Goal: Task Accomplishment & Management: Manage account settings

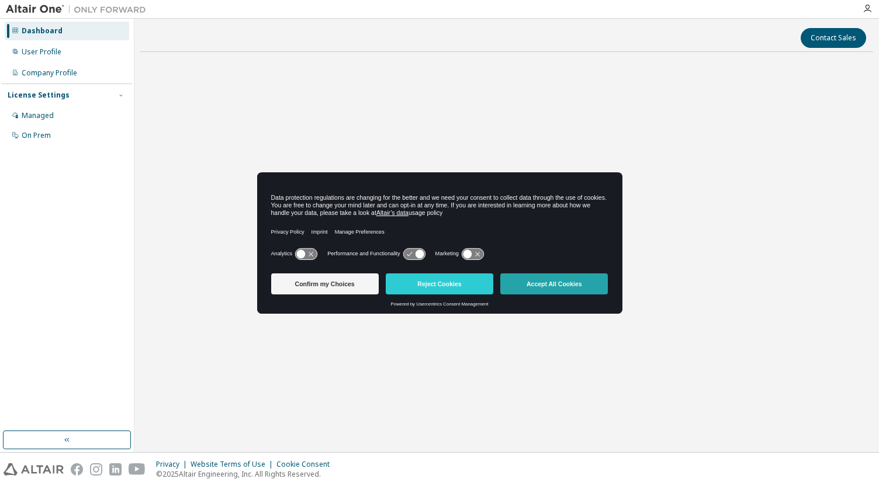
click at [547, 284] on button "Accept All Cookies" at bounding box center [555, 284] width 108 height 21
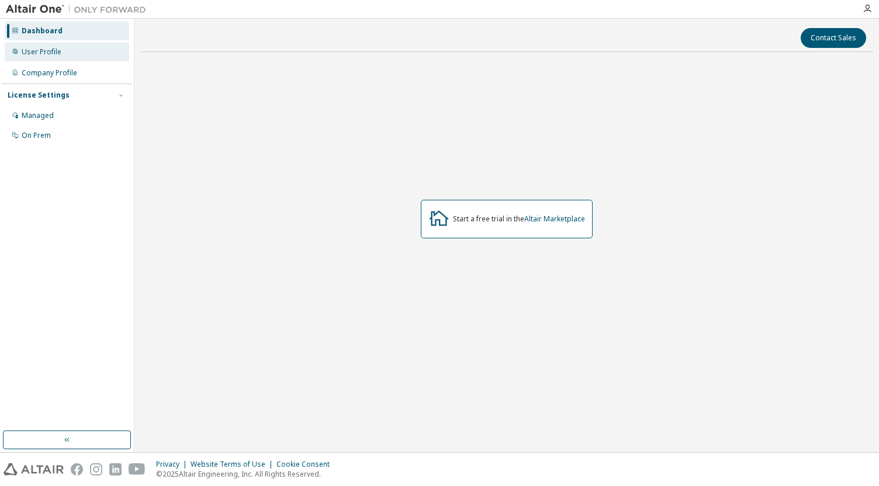
click at [76, 53] on div "User Profile" at bounding box center [67, 52] width 125 height 19
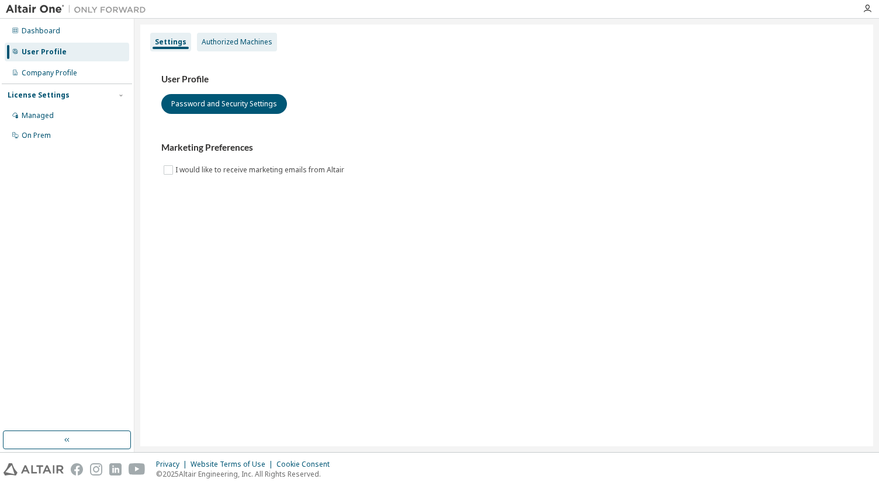
click at [231, 34] on div "Authorized Machines" at bounding box center [237, 42] width 80 height 19
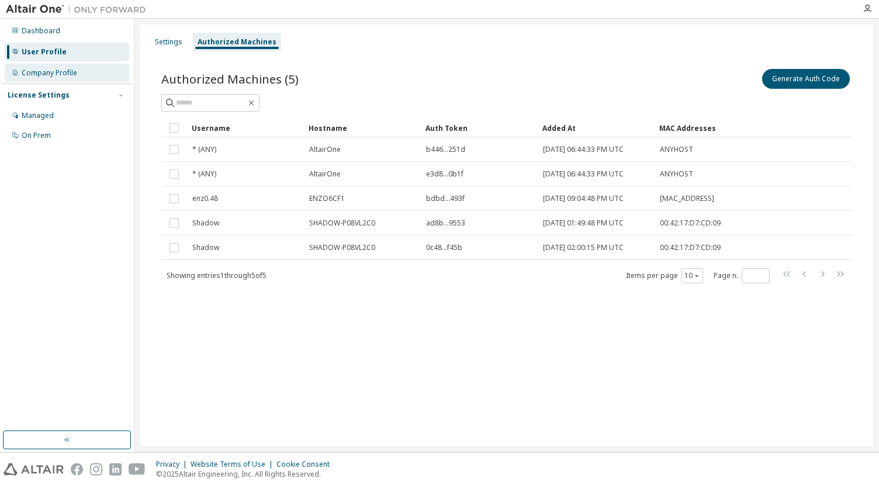
click at [98, 70] on div "Company Profile" at bounding box center [67, 73] width 125 height 19
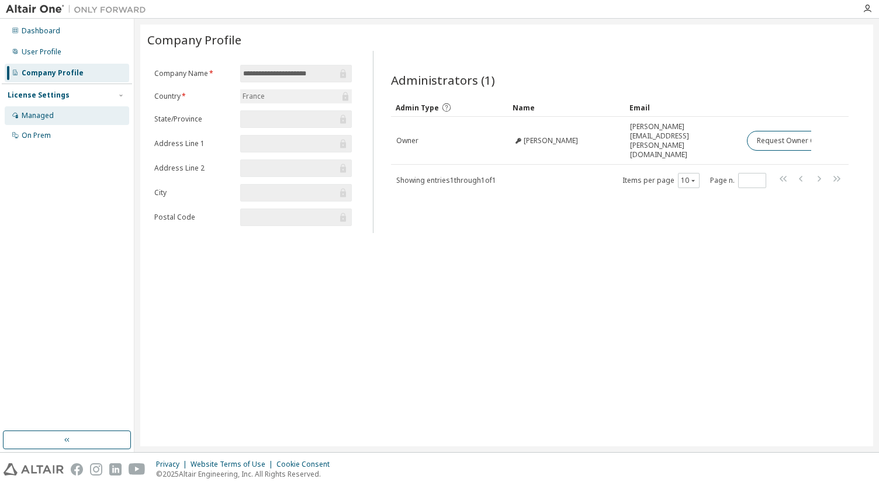
click at [73, 113] on div "Managed" at bounding box center [67, 115] width 125 height 19
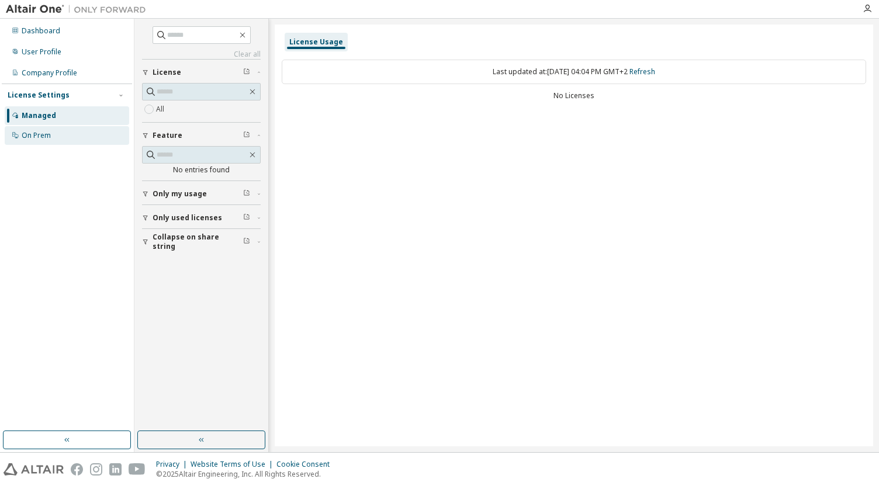
click at [70, 130] on div "On Prem" at bounding box center [67, 135] width 125 height 19
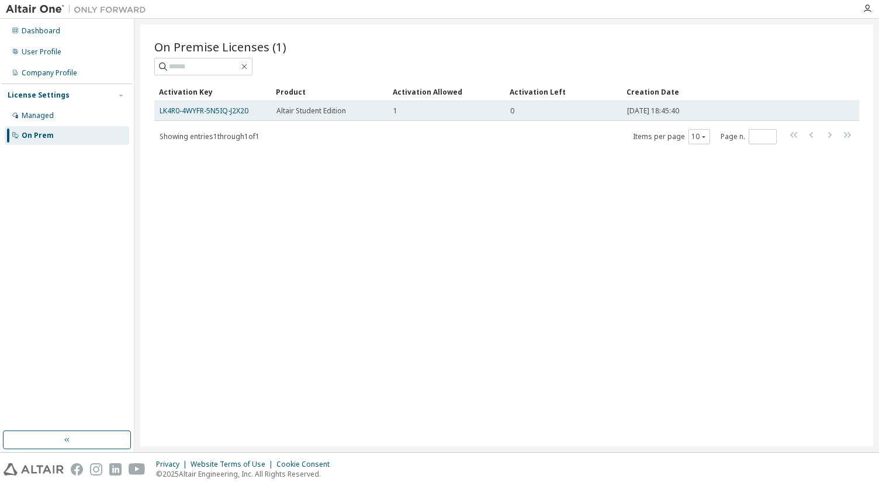
click at [236, 105] on td "LK4R0-4WYFR-5N5IQ-J2X20" at bounding box center [212, 111] width 117 height 20
click at [230, 108] on link "LK4R0-4WYFR-5N5IQ-J2X20" at bounding box center [204, 111] width 89 height 10
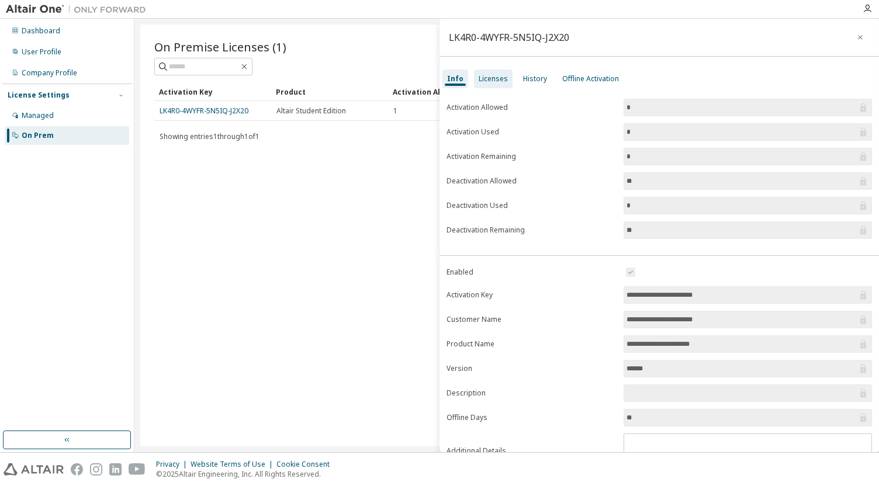
click at [506, 78] on div "Licenses" at bounding box center [493, 79] width 39 height 19
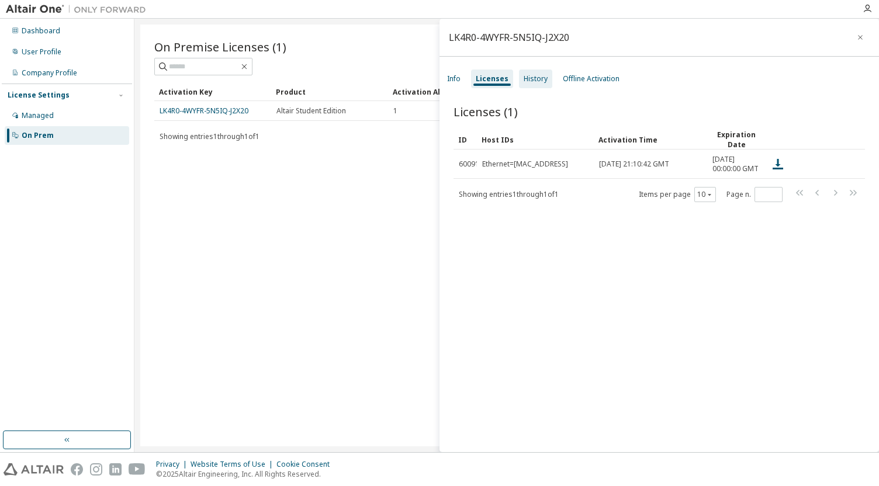
click at [532, 73] on div "History" at bounding box center [535, 79] width 33 height 19
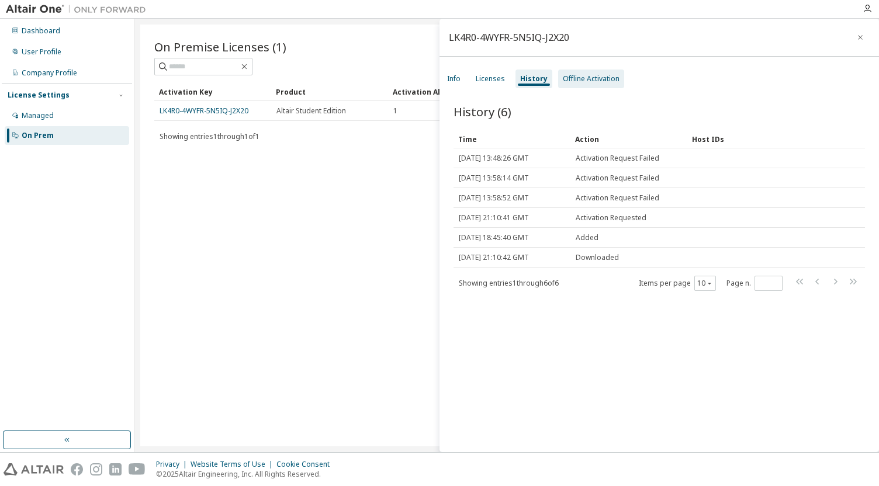
click at [571, 75] on div "Offline Activation" at bounding box center [591, 78] width 57 height 9
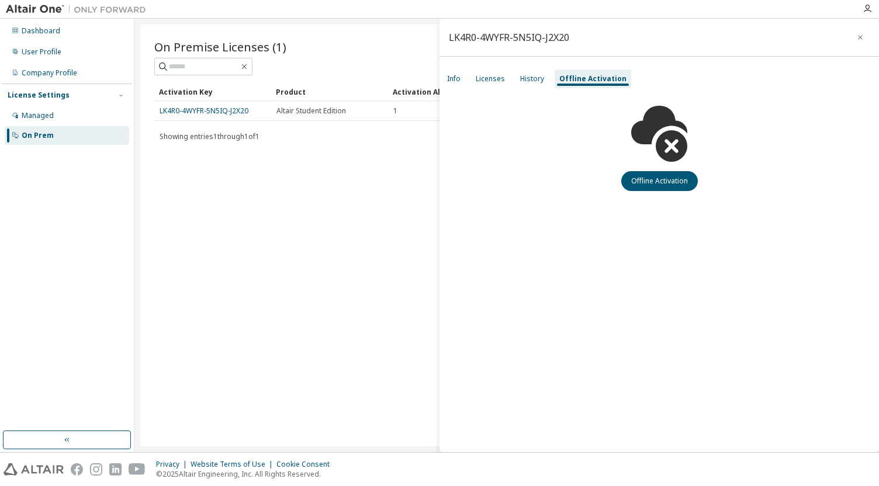
click at [466, 83] on div "Info Licenses History Offline Activation" at bounding box center [660, 78] width 440 height 21
click at [453, 81] on div "Info" at bounding box center [453, 78] width 13 height 9
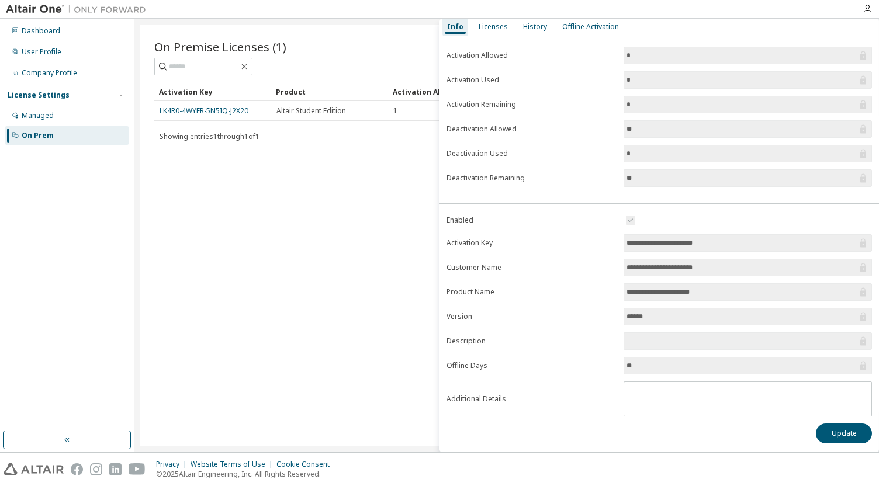
scroll to position [53, 0]
click at [70, 39] on div "Dashboard" at bounding box center [67, 31] width 125 height 19
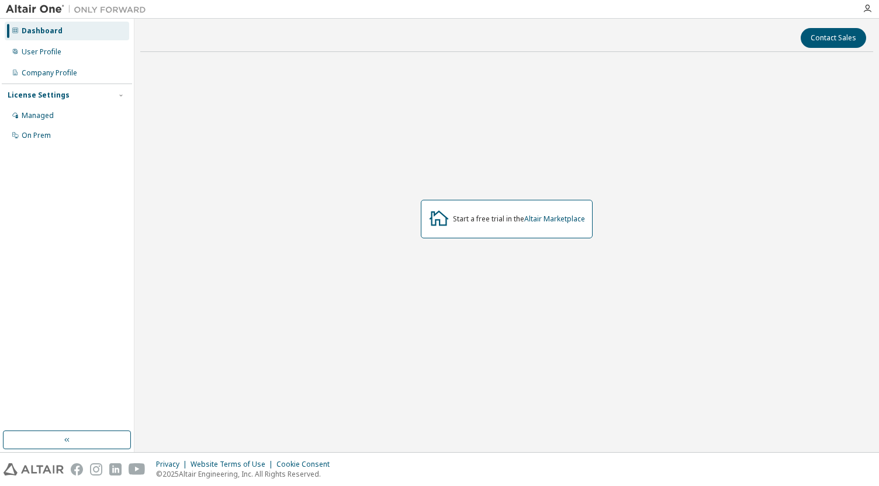
click at [51, 10] on img at bounding box center [79, 10] width 146 height 12
click at [47, 5] on img at bounding box center [79, 10] width 146 height 12
